Goal: Transaction & Acquisition: Purchase product/service

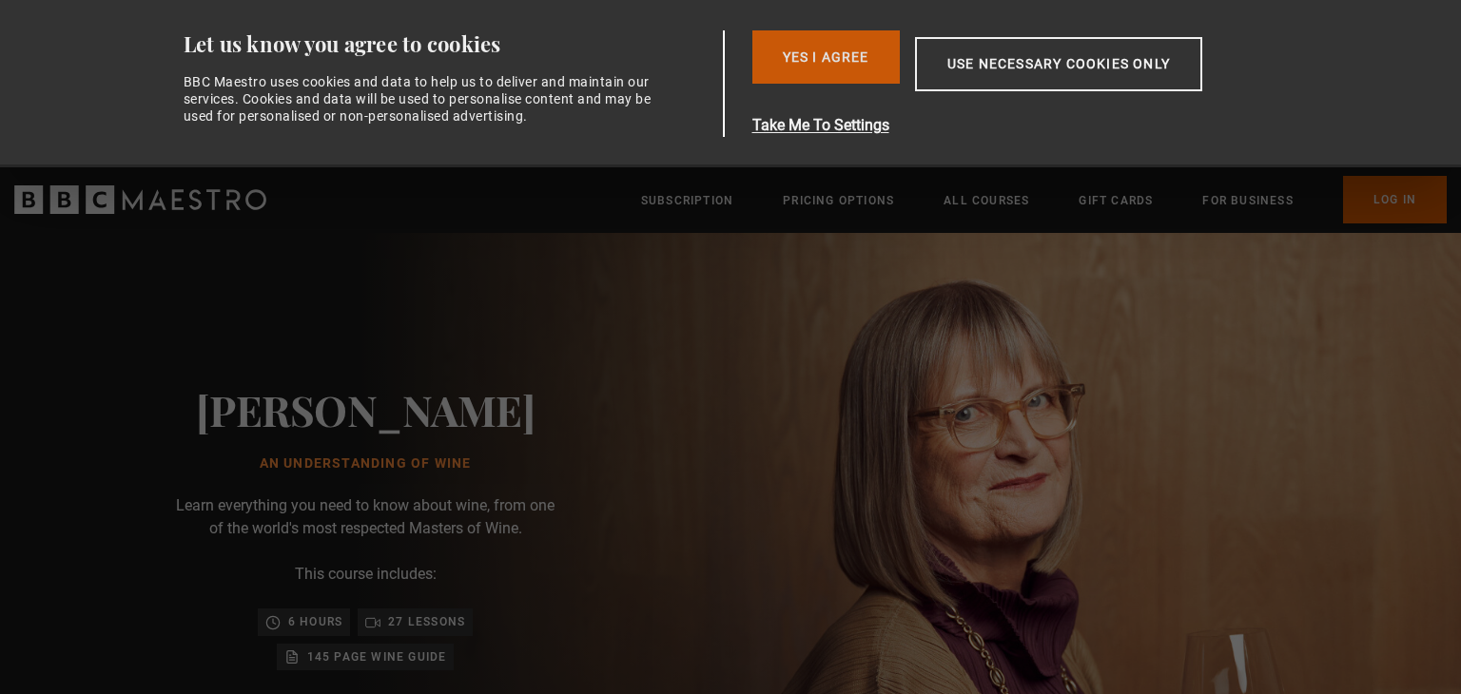
click at [806, 52] on button "Yes I Agree" at bounding box center [825, 56] width 147 height 53
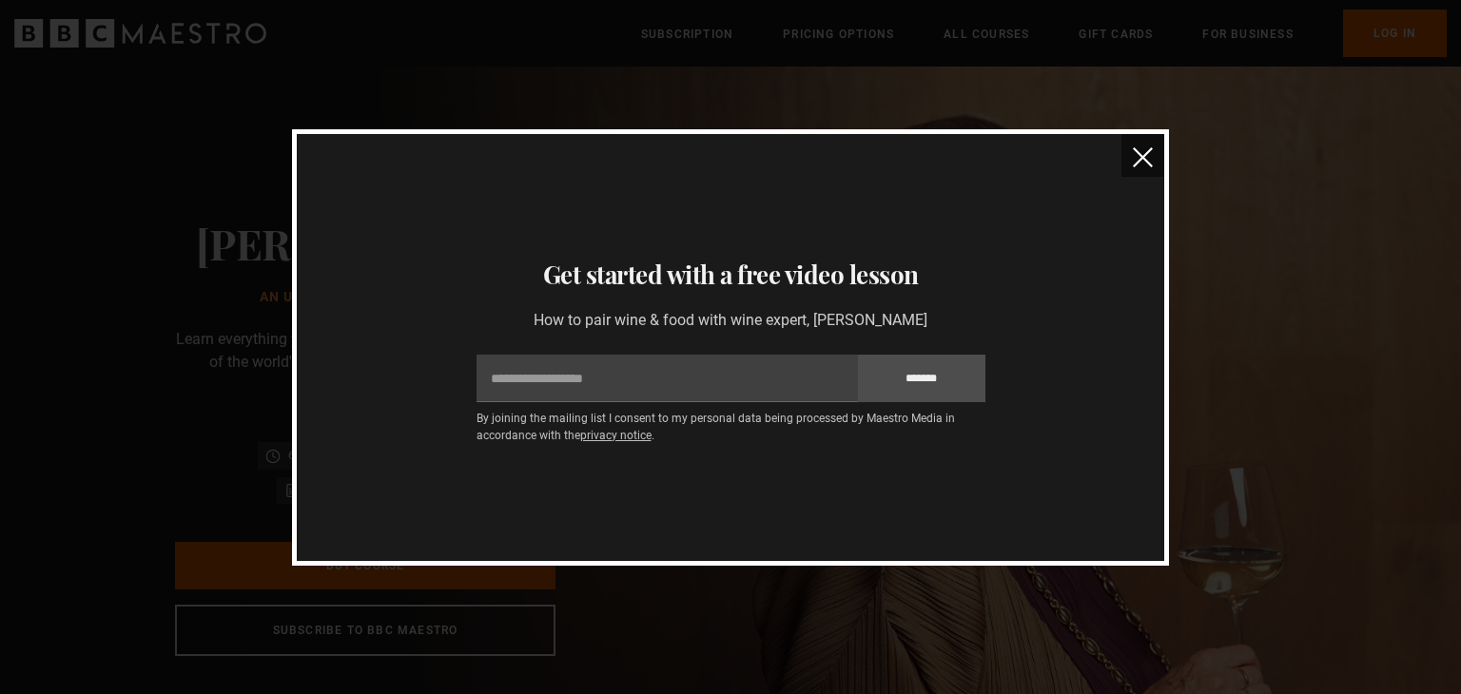
scroll to position [0, 498]
click at [1145, 152] on img "close" at bounding box center [1143, 157] width 20 height 20
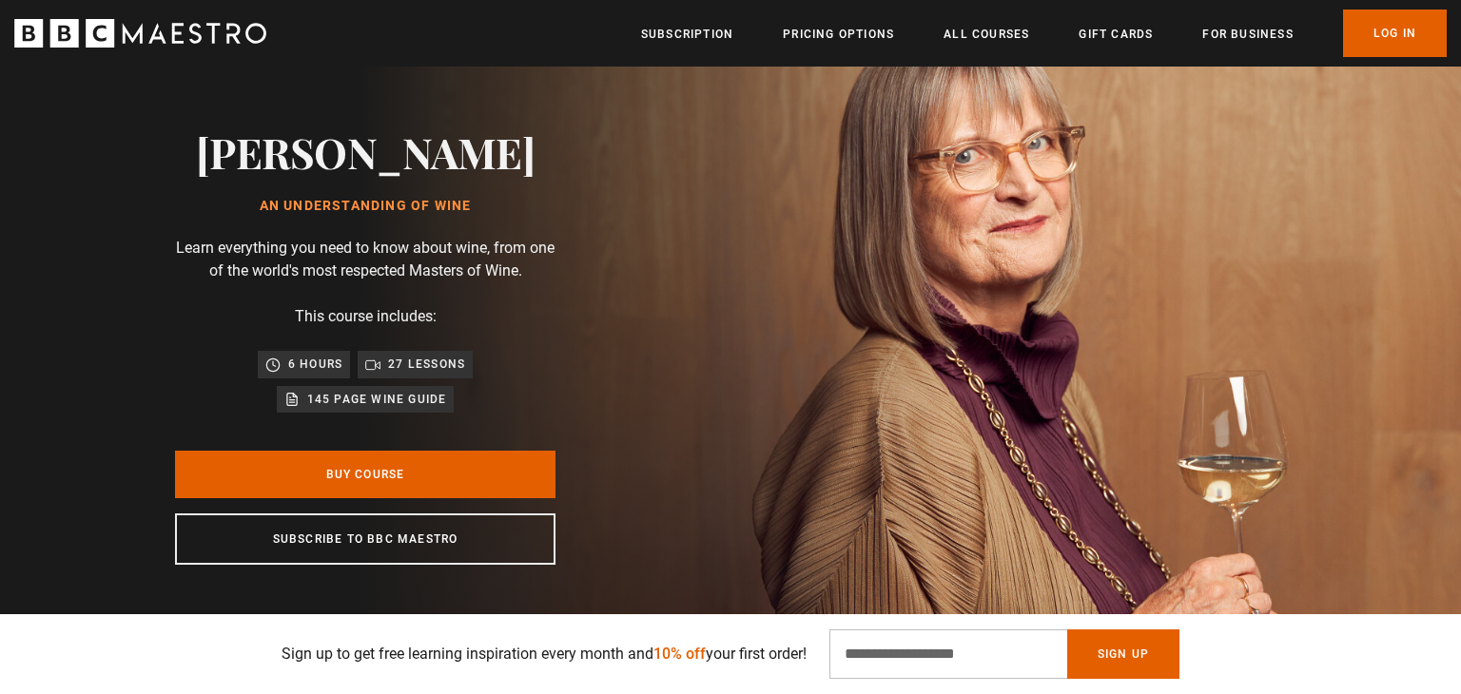
scroll to position [98, 0]
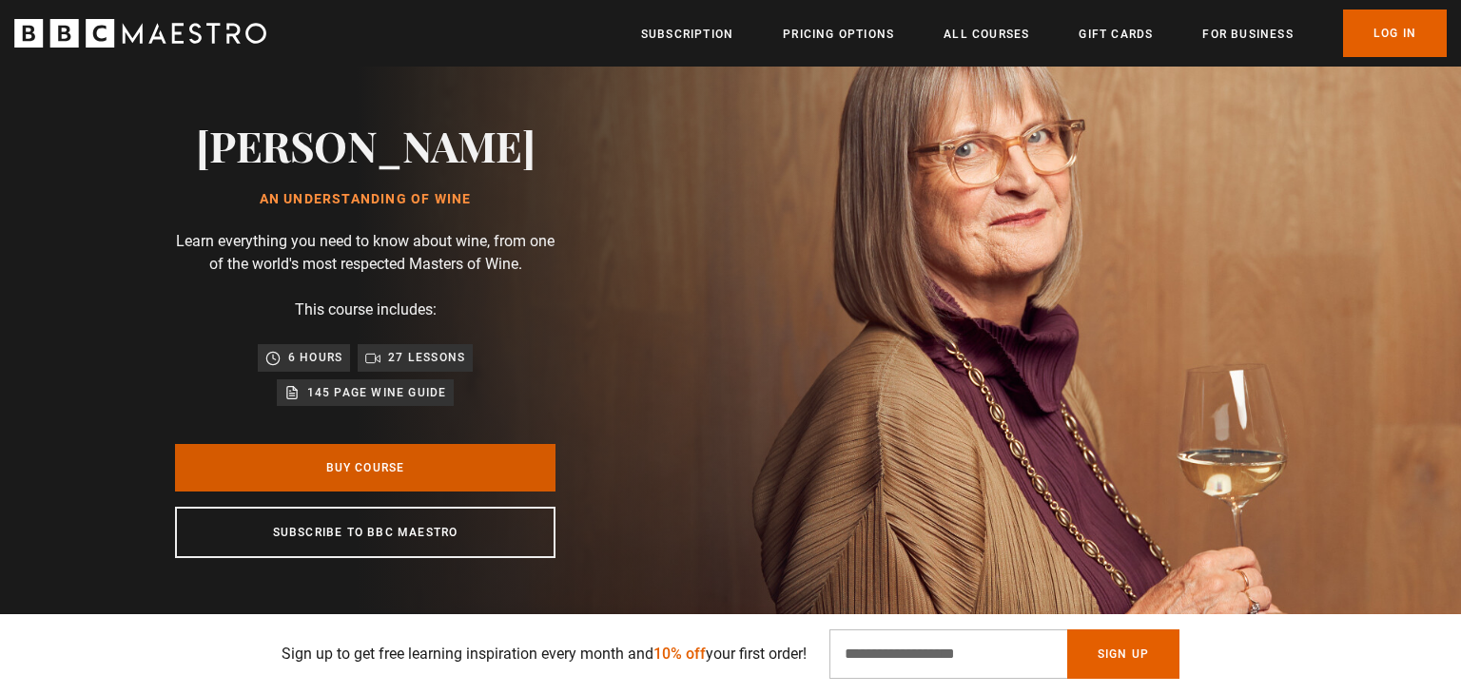
click at [405, 465] on link "Buy Course" at bounding box center [365, 468] width 380 height 48
